Goal: Find specific page/section: Find specific page/section

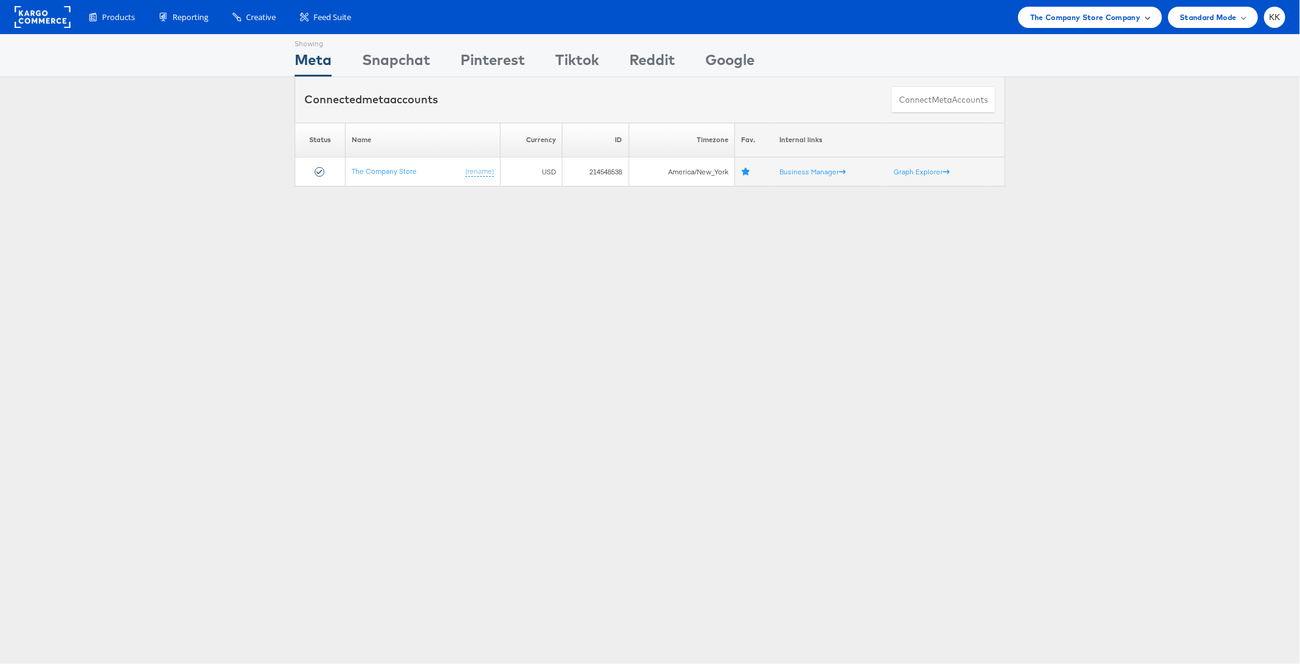
click at [1083, 23] on div "The Company Store Company" at bounding box center [1090, 17] width 144 height 21
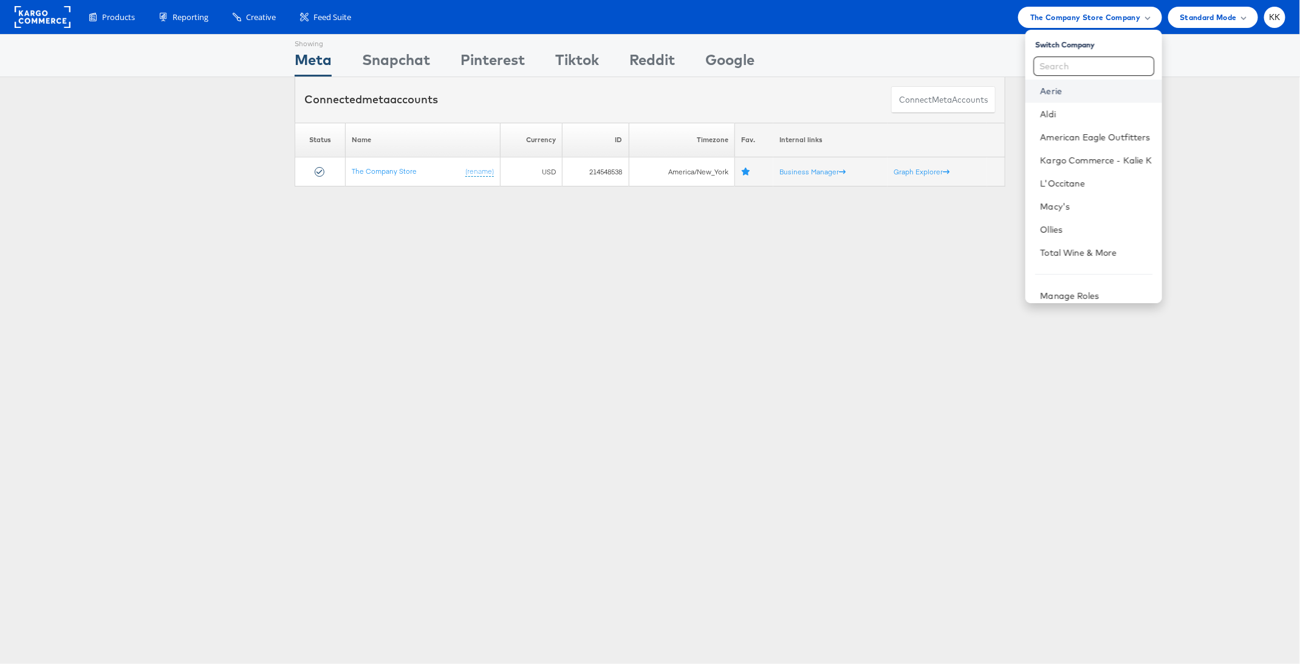
click at [1068, 85] on link "Aerie" at bounding box center [1096, 91] width 112 height 12
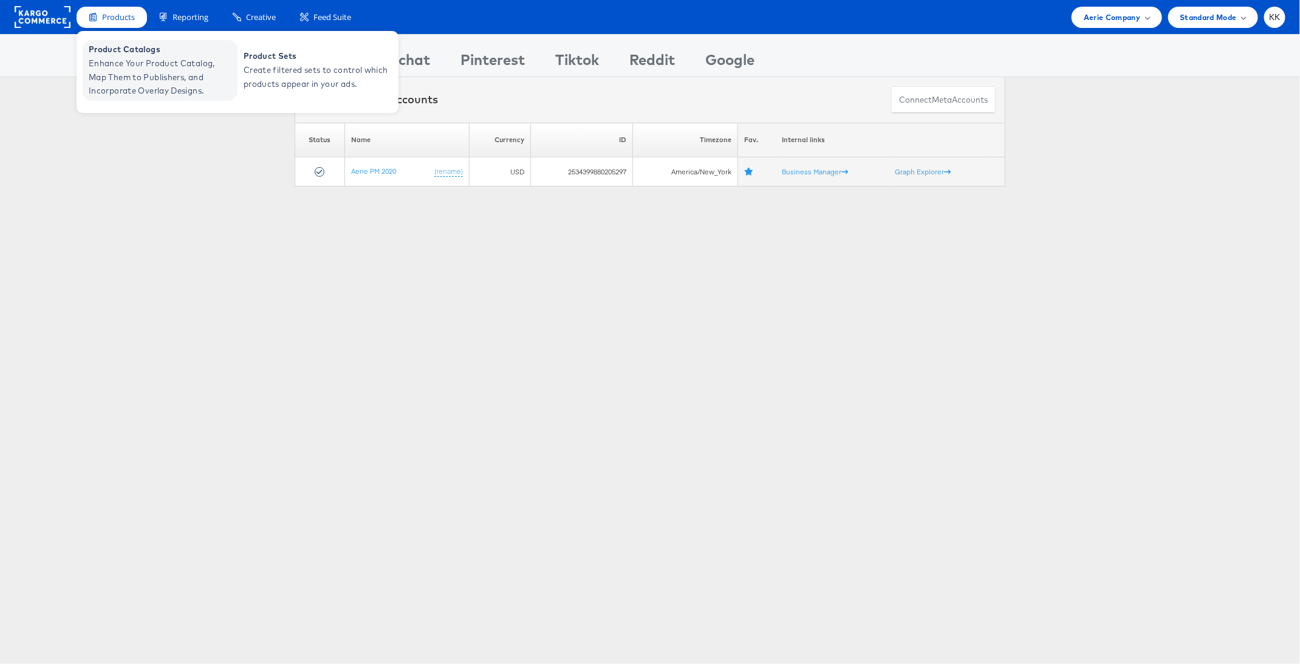
click at [138, 74] on span "Enhance Your Product Catalog, Map Them to Publishers, and Incorporate Overlay D…" at bounding box center [162, 76] width 146 height 41
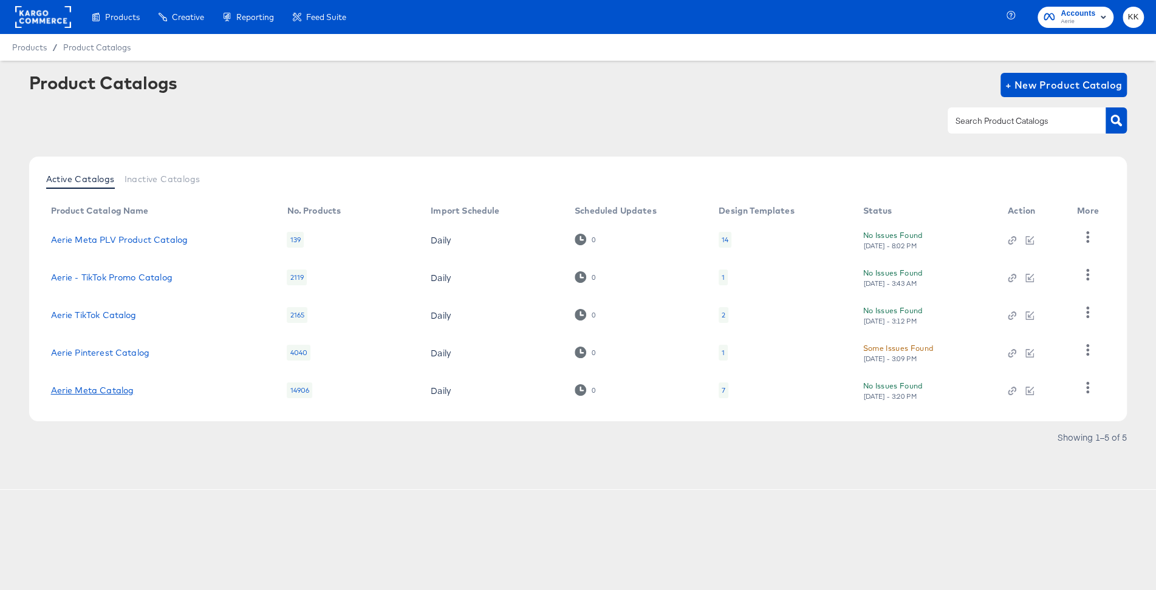
click at [101, 388] on link "Aerie Meta Catalog" at bounding box center [92, 391] width 83 height 10
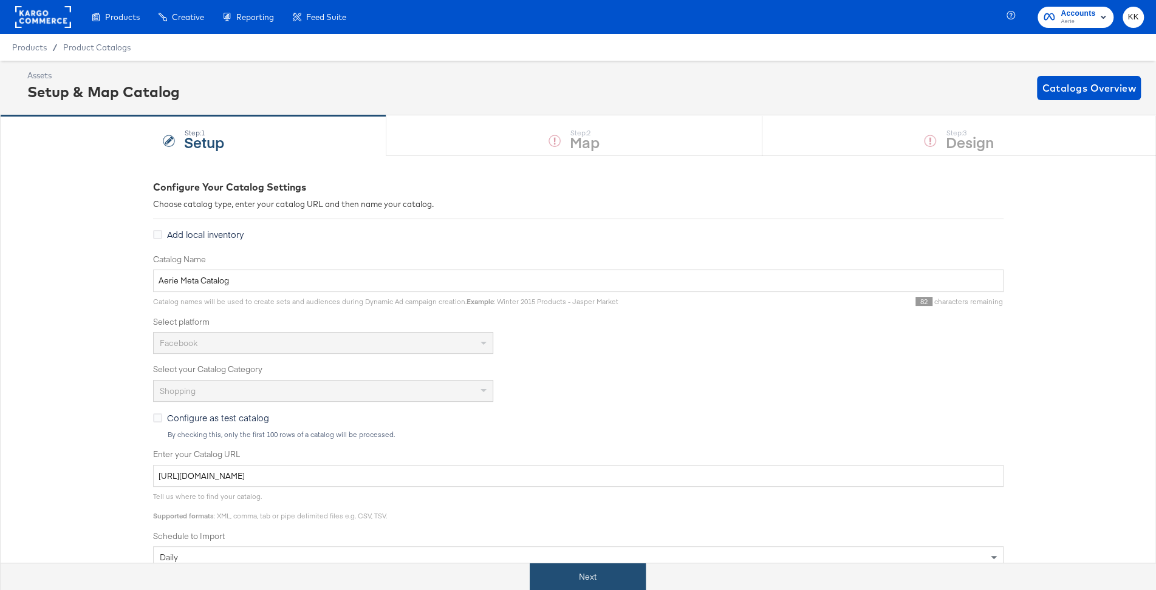
click at [585, 579] on button "Next" at bounding box center [588, 577] width 116 height 27
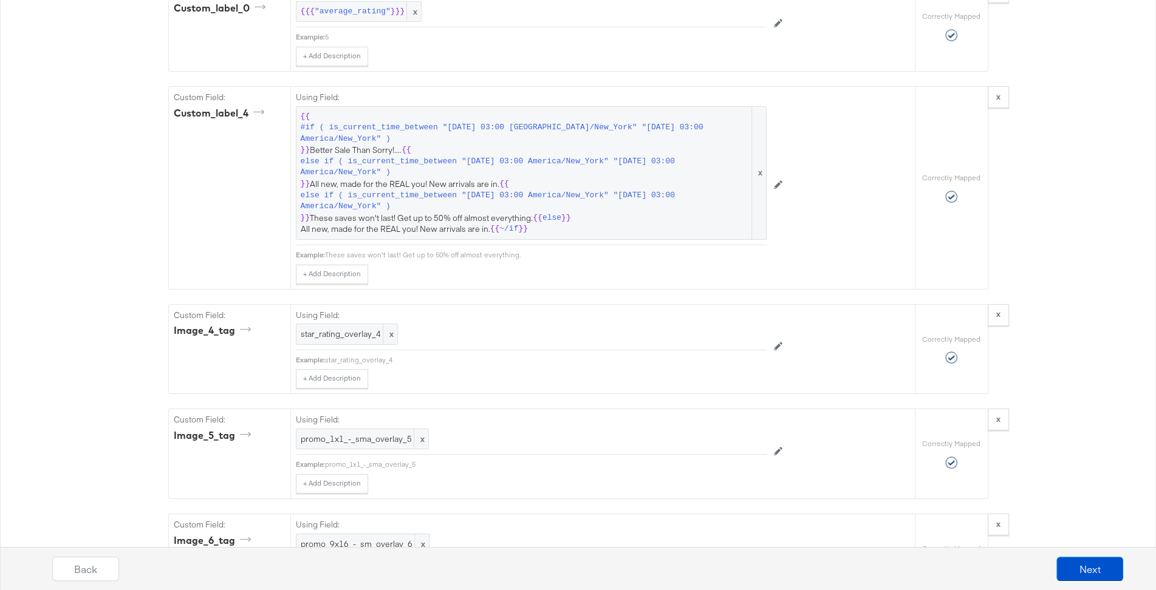
scroll to position [3001, 0]
